Goal: Book appointment/travel/reservation

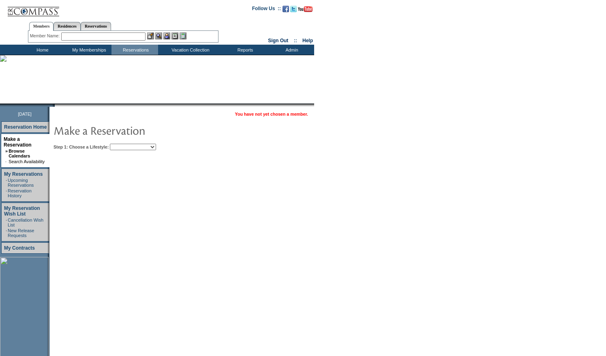
click at [144, 152] on table "You have not yet chosen a member. Step 1: Choose a Lifestyle: Beach Leisure Met…" at bounding box center [206, 129] width 314 height 45
click at [146, 145] on select "Beach Leisure Metropolitan Mountain OIAL for Adventure OIAL for Couples OIAL fo…" at bounding box center [133, 147] width 46 height 6
select select "Beach"
click at [124, 144] on select "Beach Leisure Metropolitan Mountain OIAL for Adventure OIAL for Couples OIAL fo…" at bounding box center [133, 147] width 46 height 6
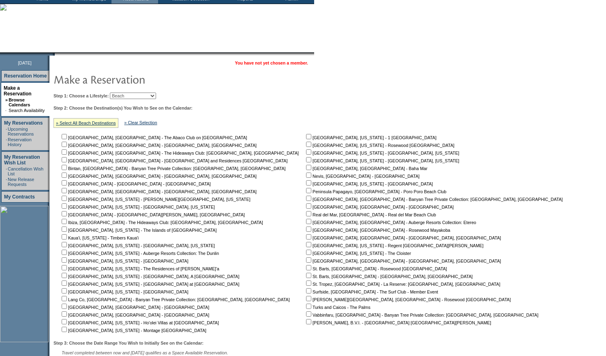
scroll to position [129, 0]
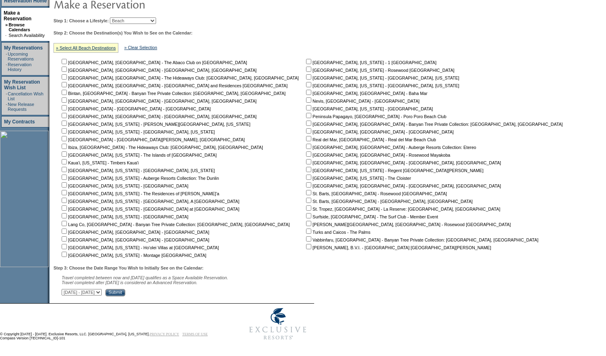
click at [306, 176] on input "checkbox" at bounding box center [308, 176] width 5 height 5
checkbox input "true"
click at [67, 169] on input "checkbox" at bounding box center [64, 169] width 5 height 5
checkbox input "true"
click at [306, 178] on input "checkbox" at bounding box center [308, 176] width 5 height 5
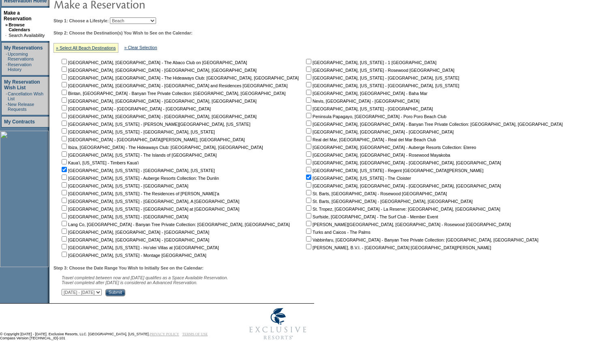
checkbox input "false"
click at [125, 290] on input "Submit" at bounding box center [115, 292] width 20 height 7
